Goal: Information Seeking & Learning: Learn about a topic

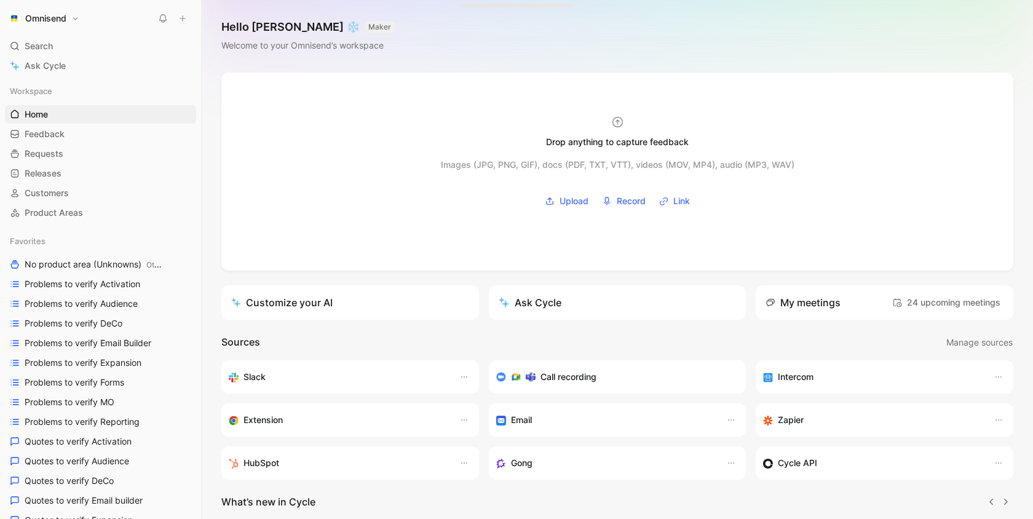
click at [76, 142] on link "Feedback G then F" at bounding box center [100, 134] width 191 height 18
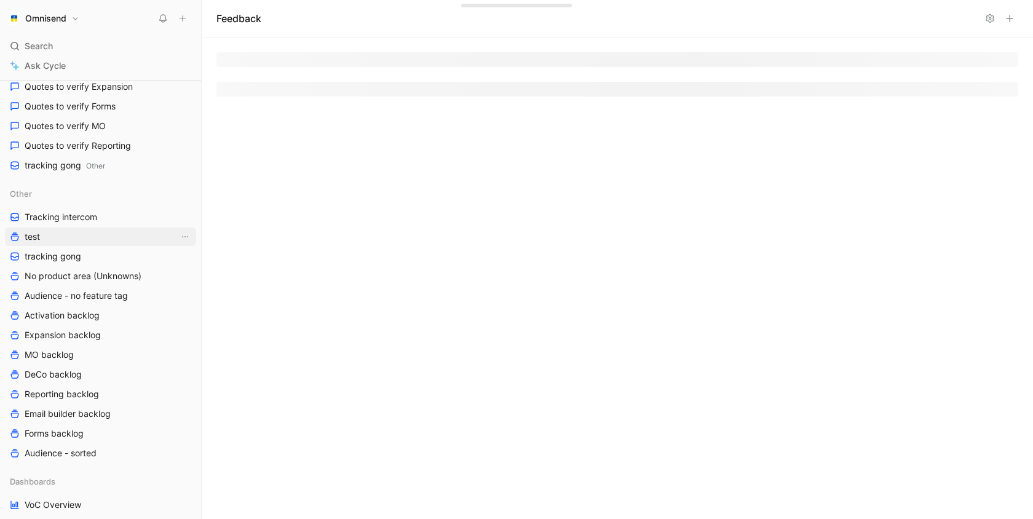
scroll to position [428, 0]
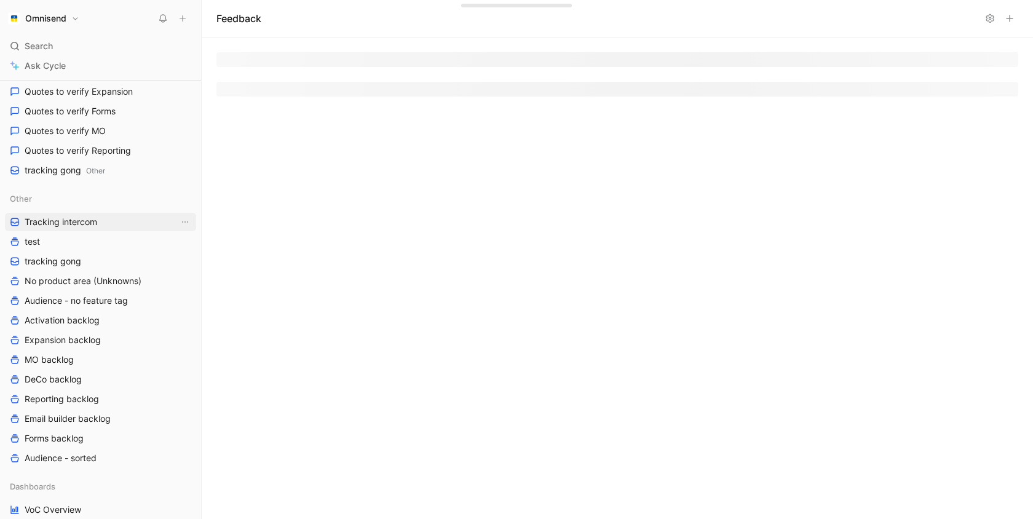
click at [76, 214] on link "Tracking intercom" at bounding box center [100, 222] width 191 height 18
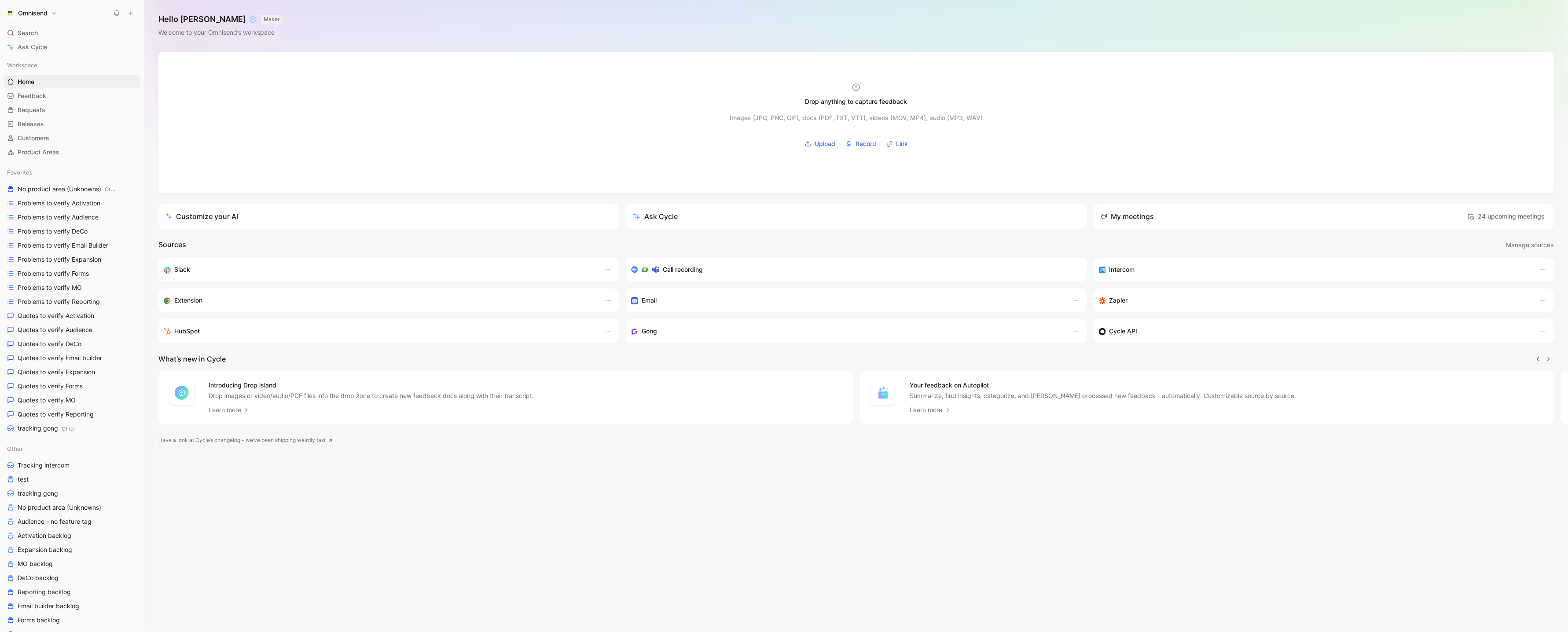
scroll to position [0, 1]
click at [38, 336] on div "Favorites No product area (Unknowns) Other Problems to verify Activation Proble…" at bounding box center [72, 301] width 137 height 269
click at [39, 343] on span "Quotes to verify DeCo" at bounding box center [49, 344] width 64 height 9
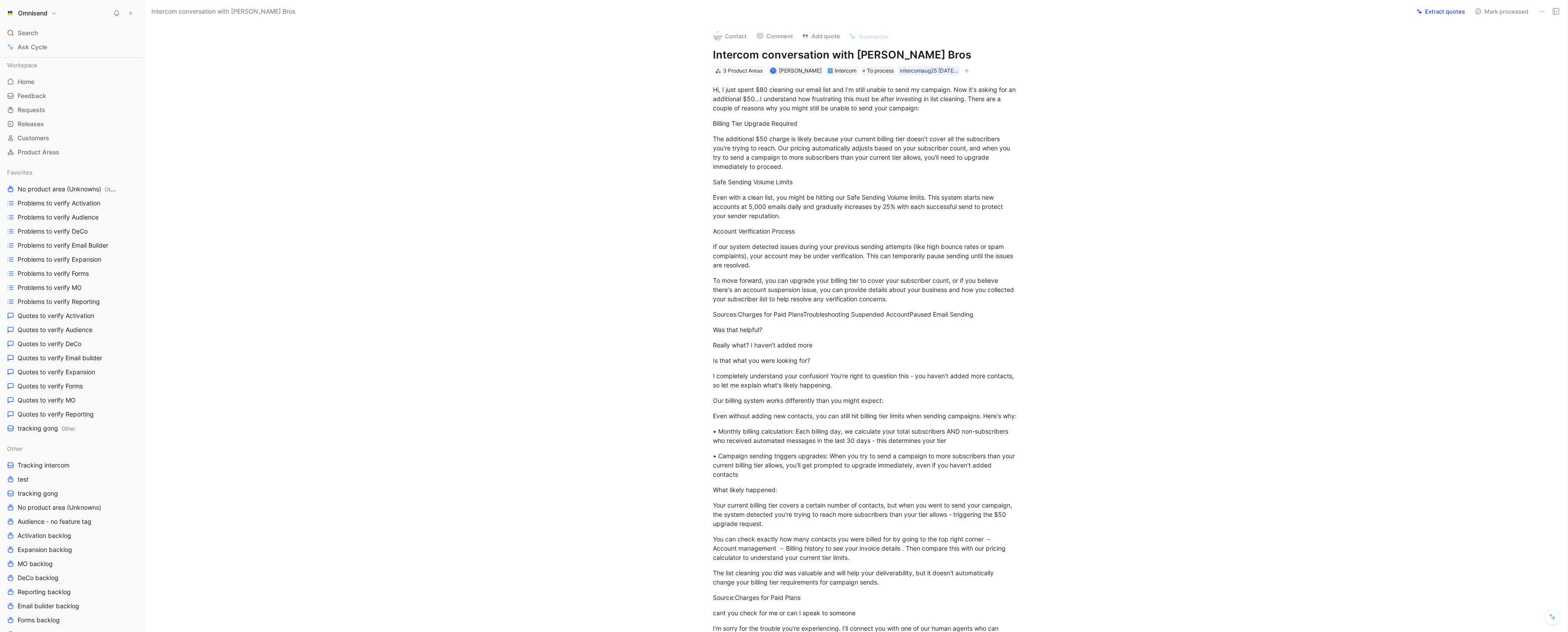
scroll to position [574, 0]
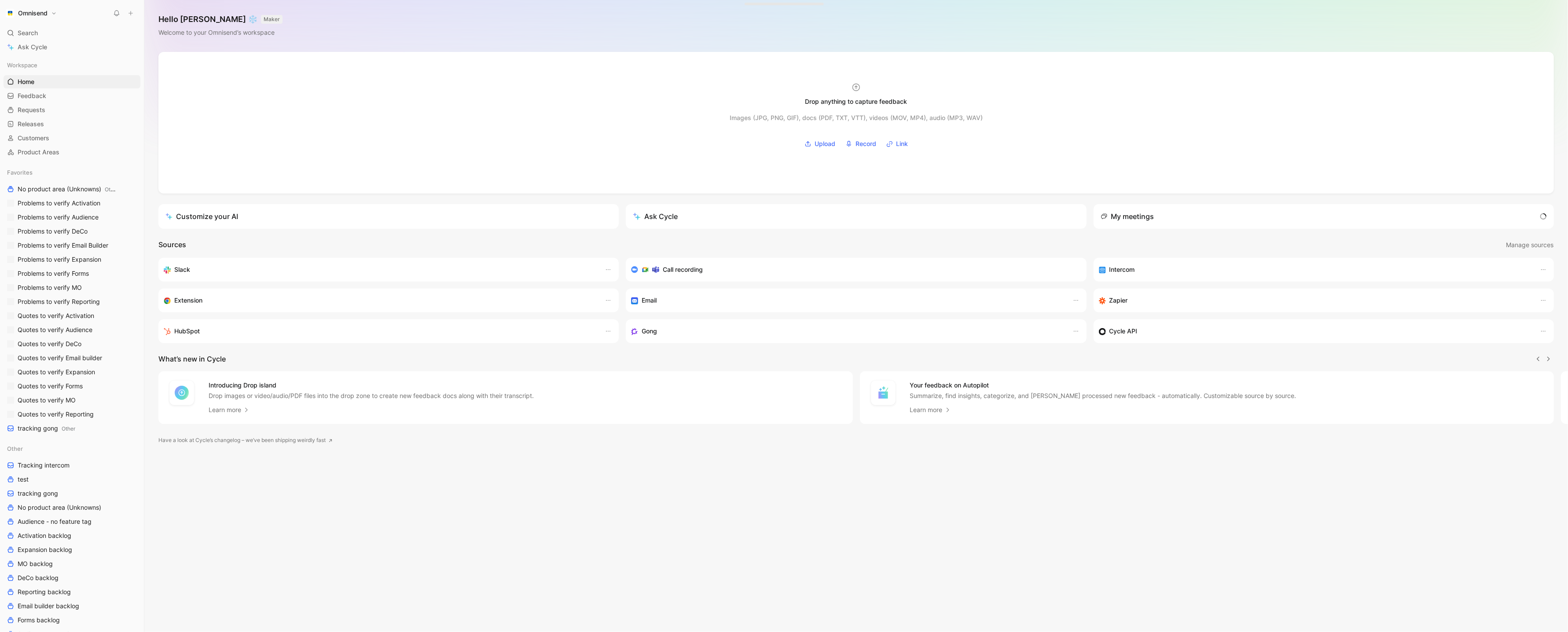
scroll to position [0, 1]
click at [75, 251] on link "Problems to verify Email Builder" at bounding box center [72, 245] width 137 height 13
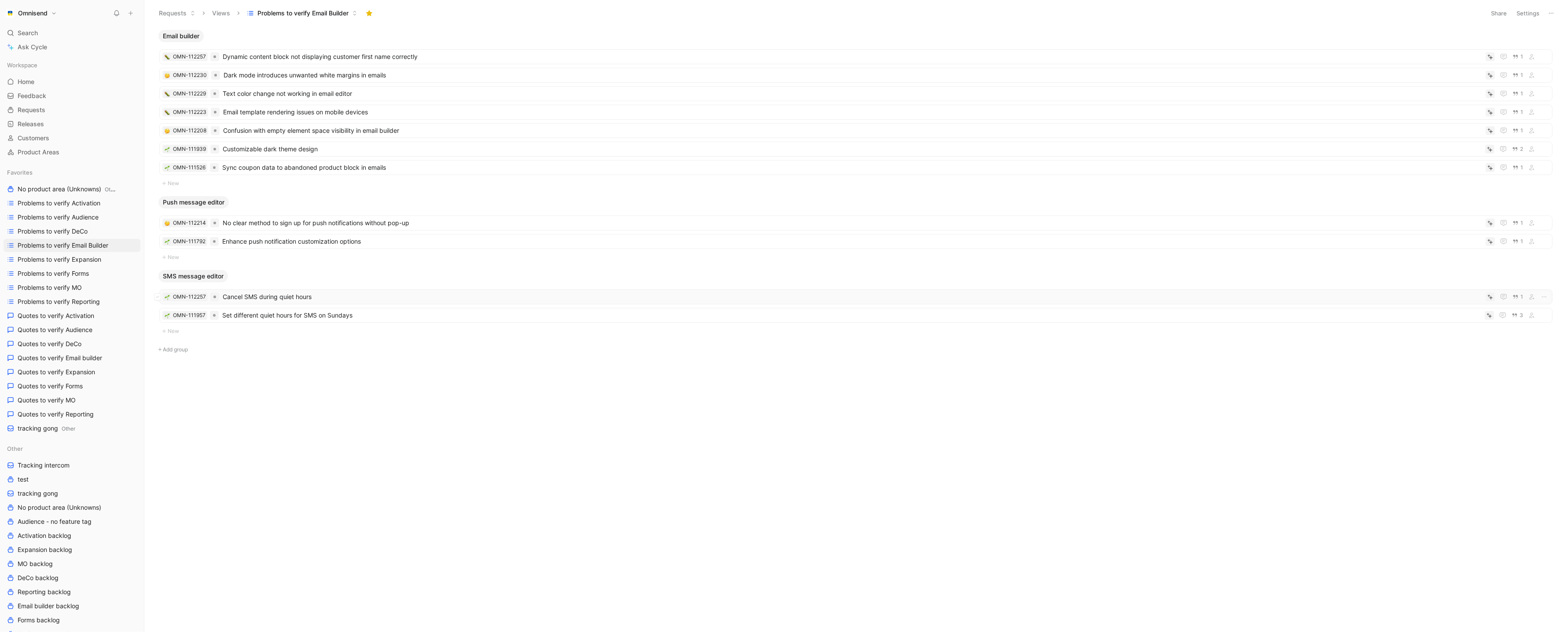
click at [419, 296] on span "Cancel SMS during quiet hours" at bounding box center [852, 297] width 1259 height 11
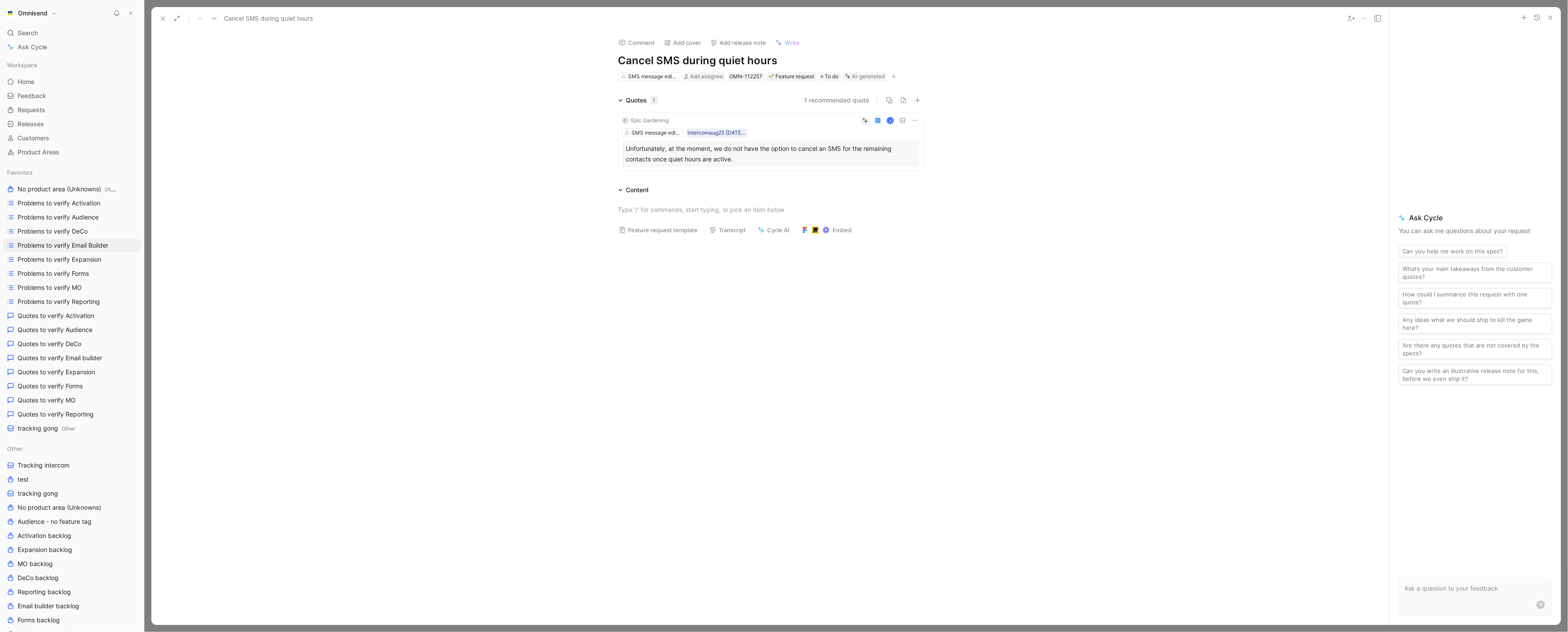
click at [805, 134] on div "SMS message editor intercomaug25 25-08-2025 10:40" at bounding box center [771, 132] width 298 height 9
